Goal: Task Accomplishment & Management: Use online tool/utility

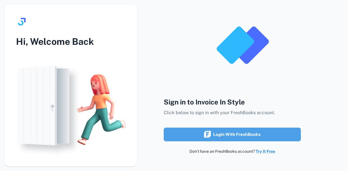
click at [237, 135] on div "Login with FreshBooks" at bounding box center [232, 134] width 57 height 7
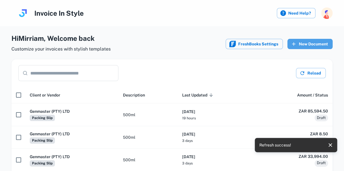
click at [310, 44] on button "New Document" at bounding box center [309, 44] width 45 height 10
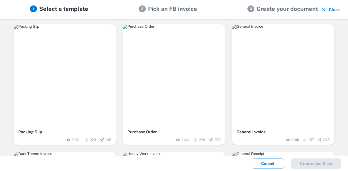
click at [83, 29] on img "button" at bounding box center [65, 26] width 102 height 5
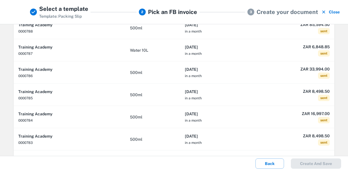
scroll to position [62, 0]
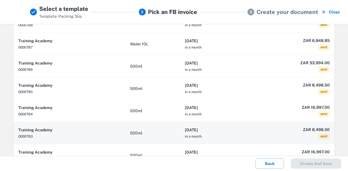
click at [234, 132] on h6 "[DATE]" at bounding box center [217, 130] width 64 height 6
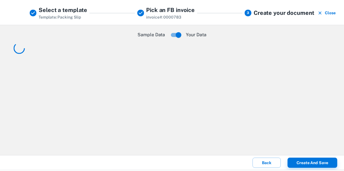
scroll to position [0, 0]
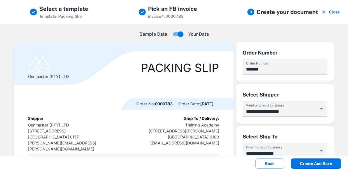
click at [319, 161] on button "Create and save" at bounding box center [316, 164] width 50 height 10
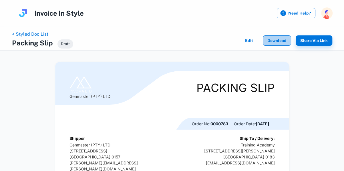
click at [282, 39] on button "Download" at bounding box center [277, 40] width 28 height 10
click at [40, 34] on link "< Styled Doc List" at bounding box center [30, 33] width 36 height 5
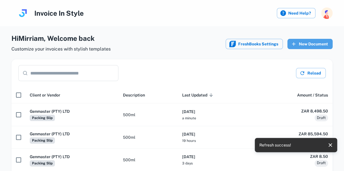
click at [308, 41] on button "New Document" at bounding box center [309, 44] width 45 height 10
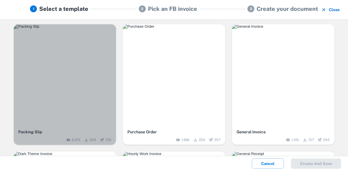
click at [69, 85] on div "button" at bounding box center [65, 75] width 102 height 102
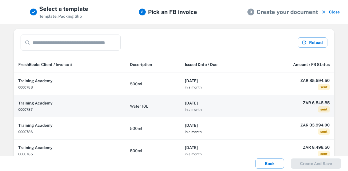
click at [72, 109] on th "Training Academy 0000787" at bounding box center [70, 106] width 112 height 22
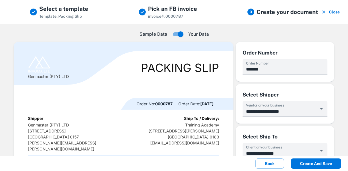
click at [320, 165] on button "Create and save" at bounding box center [316, 164] width 50 height 10
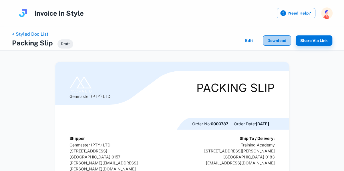
click at [276, 41] on button "Download" at bounding box center [277, 40] width 28 height 10
